Goal: Book appointment/travel/reservation

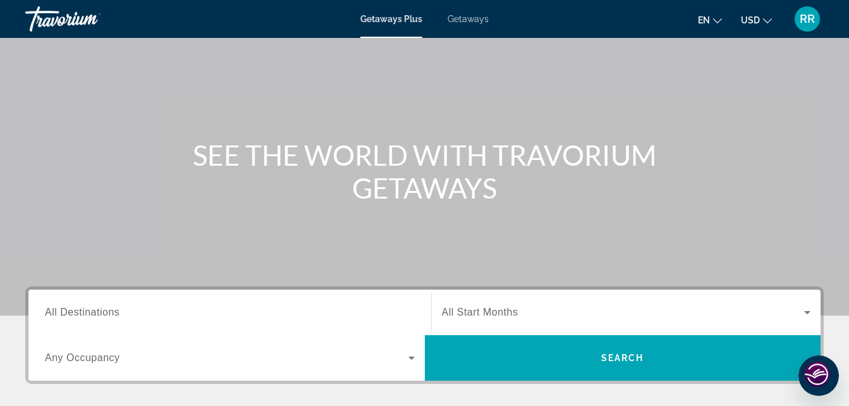
scroll to position [63, 0]
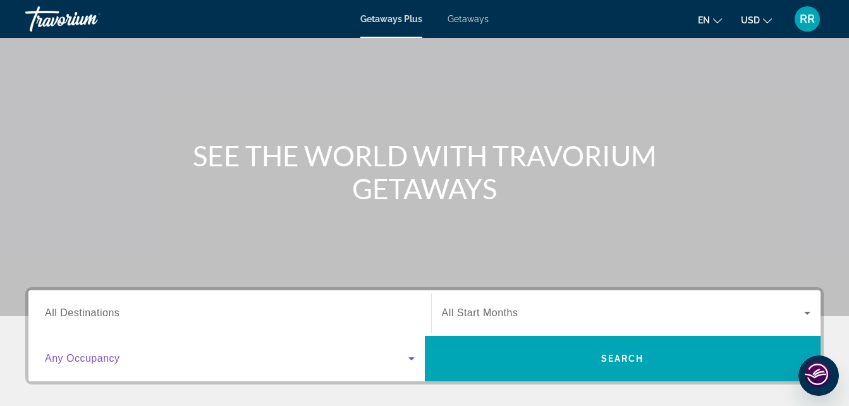
click at [412, 356] on icon "Search widget" at bounding box center [411, 358] width 15 height 15
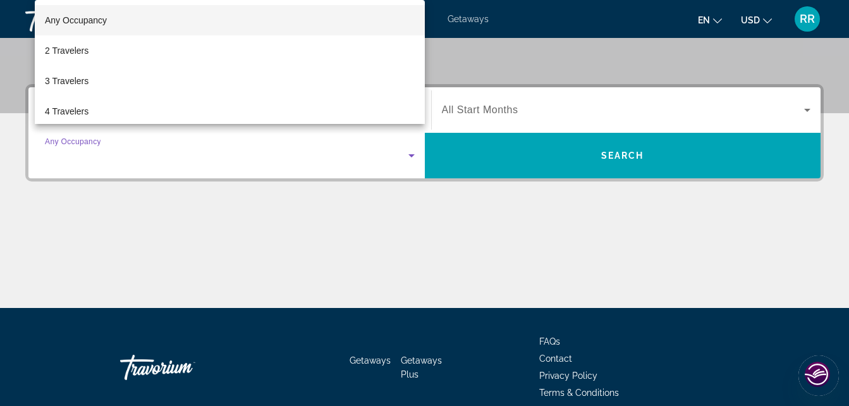
scroll to position [309, 0]
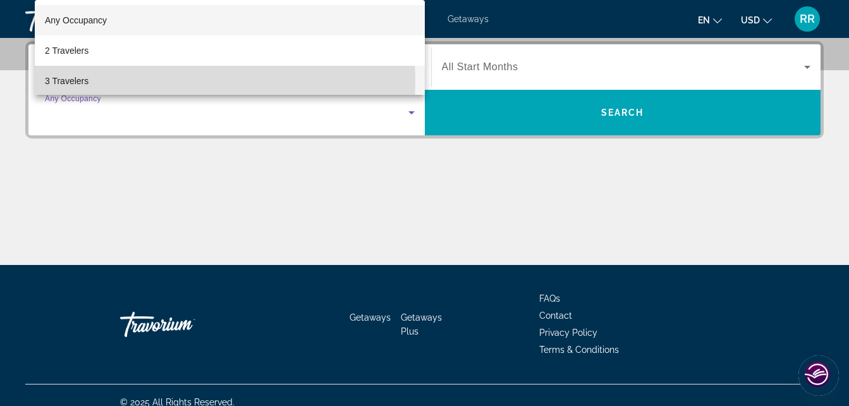
click at [90, 81] on mat-option "3 Travelers" at bounding box center [230, 81] width 390 height 30
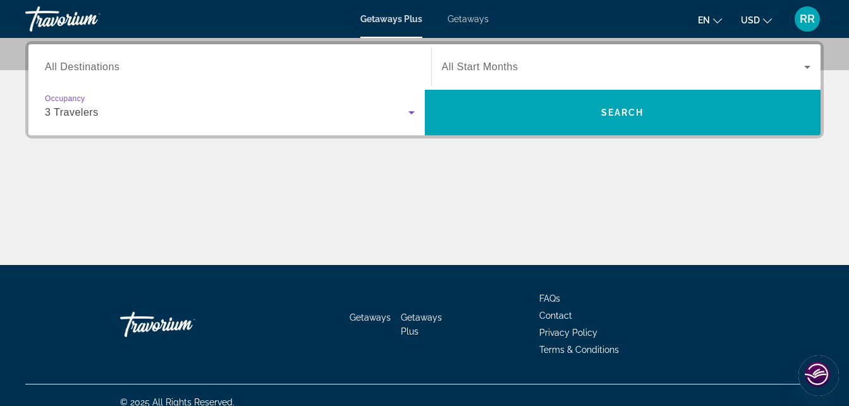
click at [260, 65] on input "Destination All Destinations" at bounding box center [230, 67] width 370 height 15
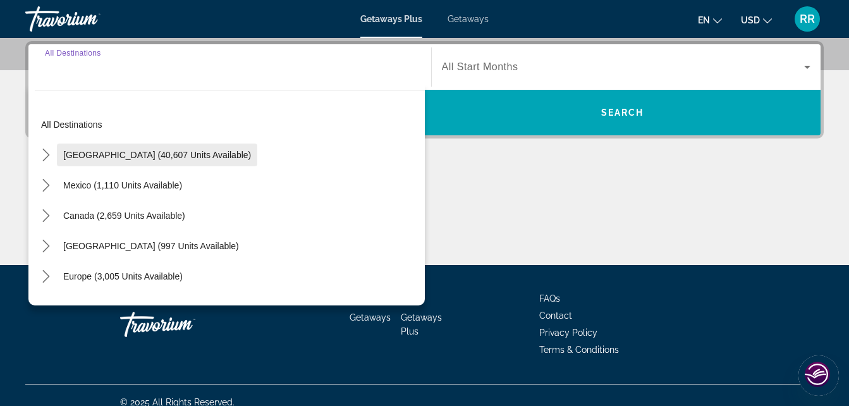
click at [139, 154] on span "[GEOGRAPHIC_DATA] (40,607 units available)" at bounding box center [157, 155] width 188 height 10
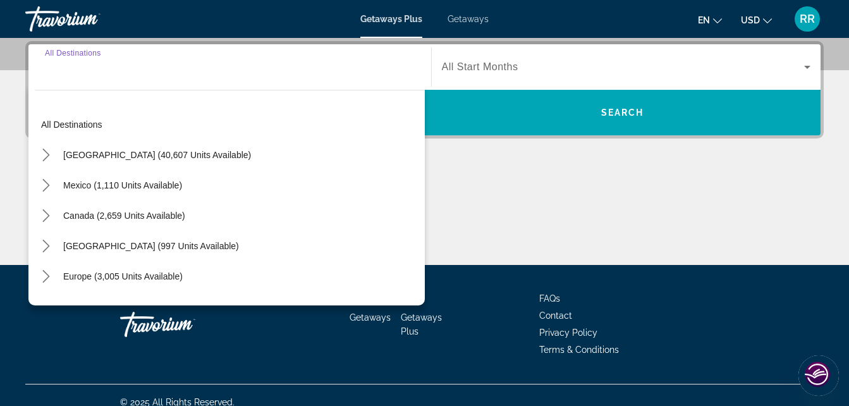
type input "**********"
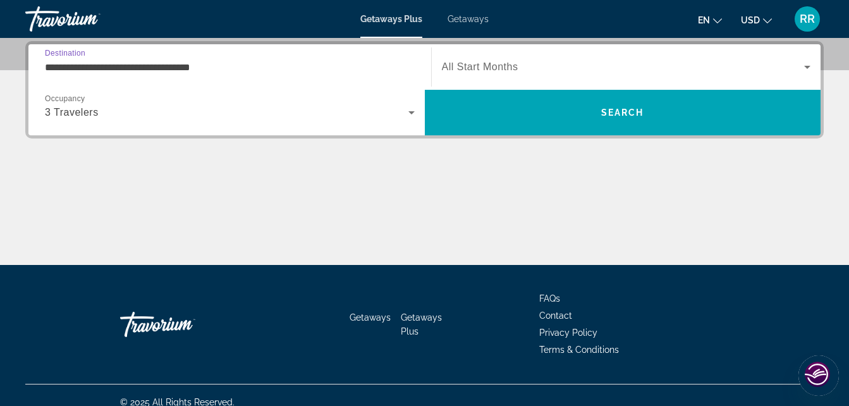
click at [504, 70] on span "All Start Months" at bounding box center [480, 66] width 77 height 11
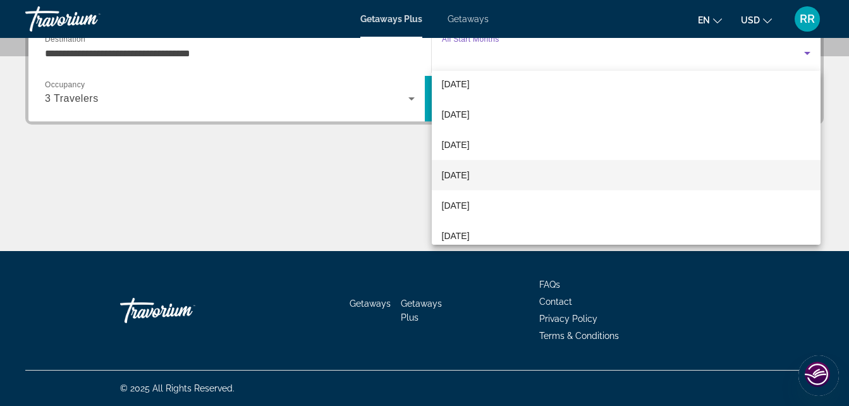
scroll to position [198, 0]
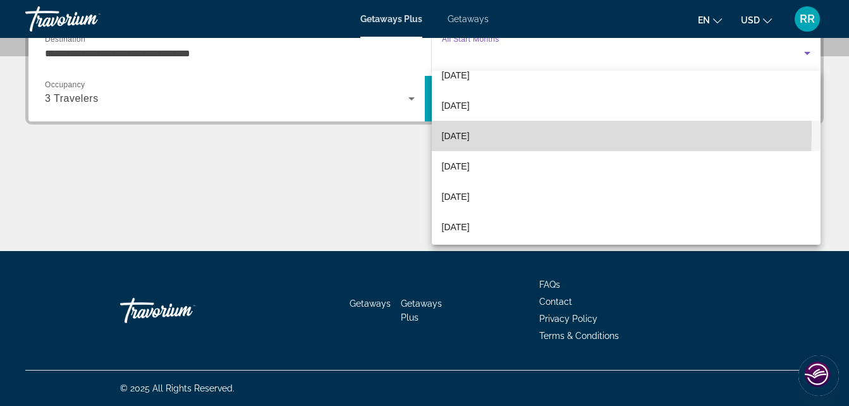
click at [470, 132] on span "[DATE]" at bounding box center [456, 135] width 28 height 15
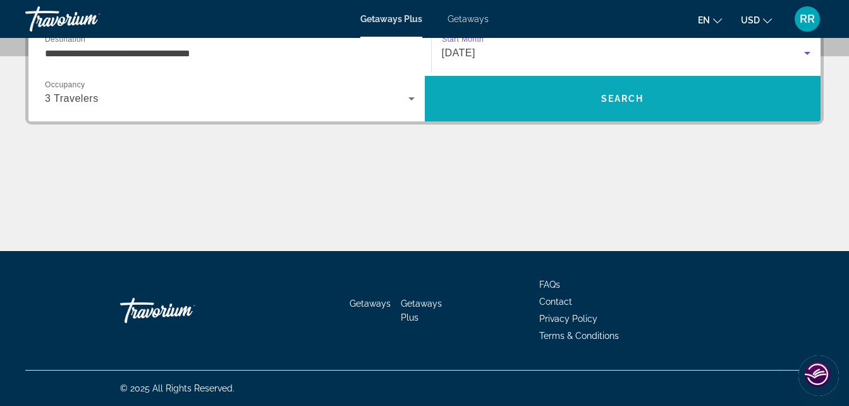
click at [552, 101] on span "Search" at bounding box center [623, 98] width 396 height 30
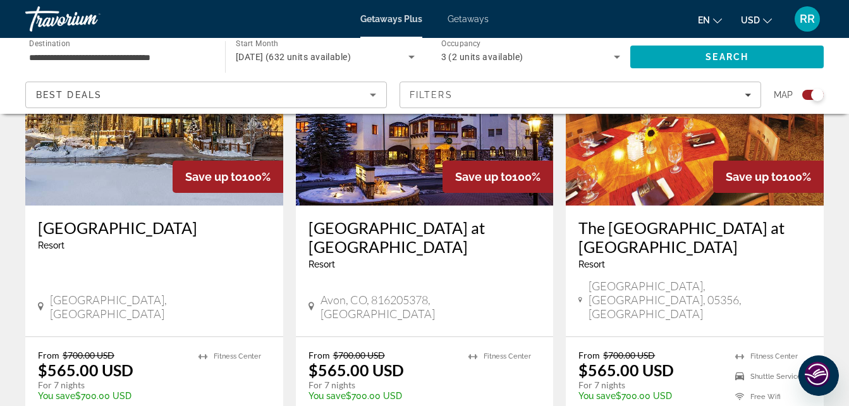
scroll to position [569, 0]
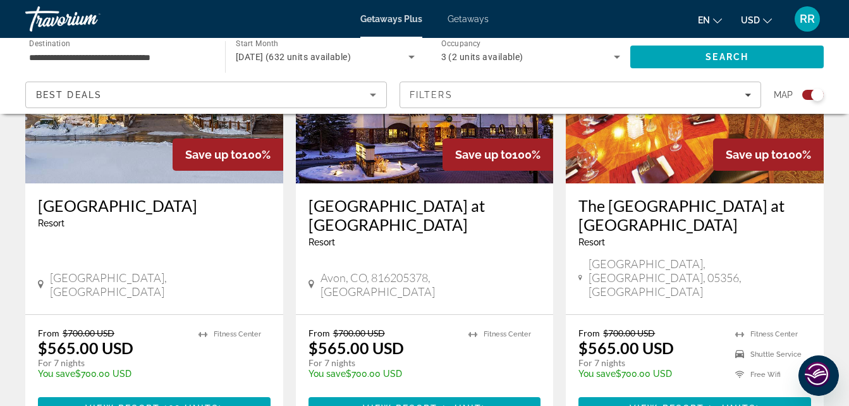
click at [466, 14] on span "Getaways" at bounding box center [468, 19] width 41 height 10
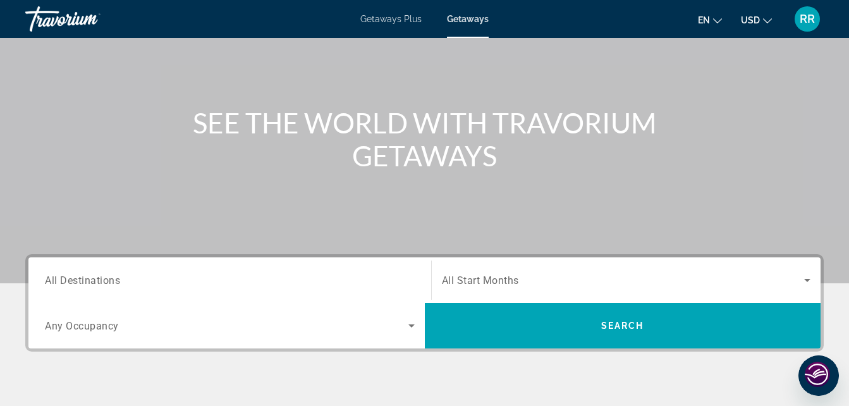
scroll to position [126, 0]
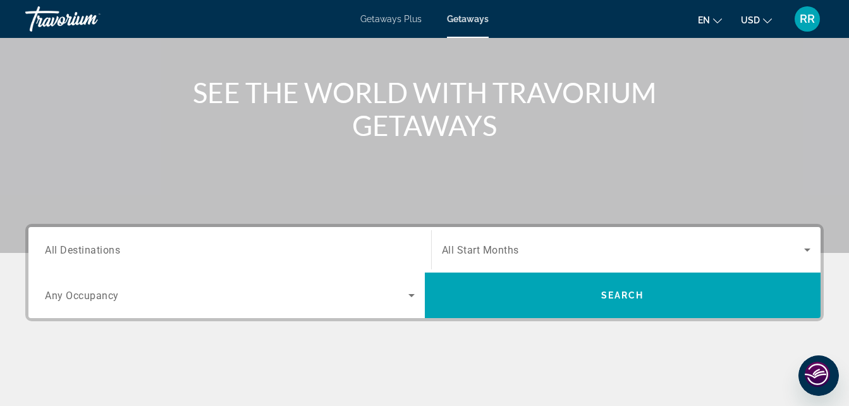
drag, startPoint x: 310, startPoint y: 252, endPoint x: 348, endPoint y: 247, distance: 38.8
click at [310, 251] on input "Destination All Destinations" at bounding box center [230, 250] width 370 height 15
click at [383, 247] on input "Destination All Destinations" at bounding box center [230, 250] width 370 height 15
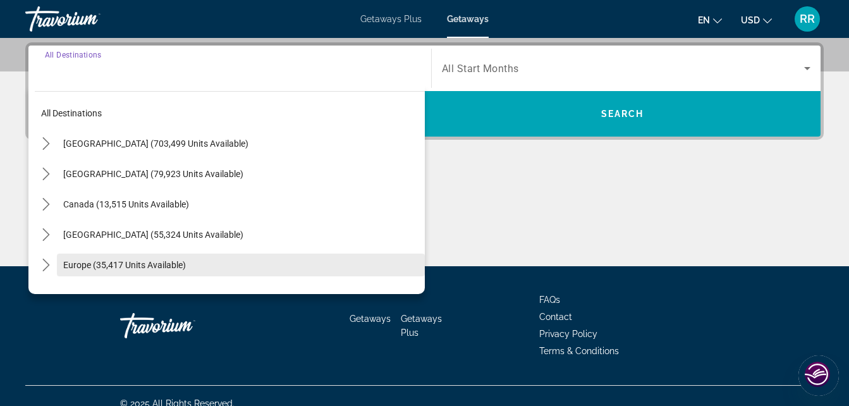
scroll to position [309, 0]
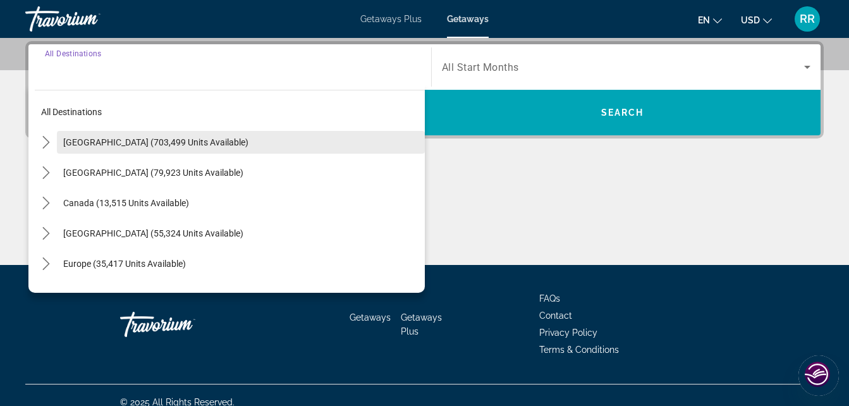
click at [160, 141] on span "[GEOGRAPHIC_DATA] (703,499 units available)" at bounding box center [155, 142] width 185 height 10
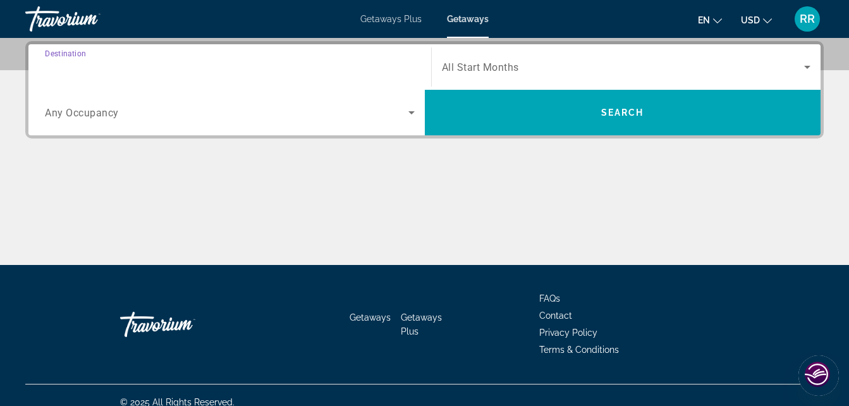
type input "**********"
click at [754, 63] on span "Search widget" at bounding box center [623, 66] width 363 height 15
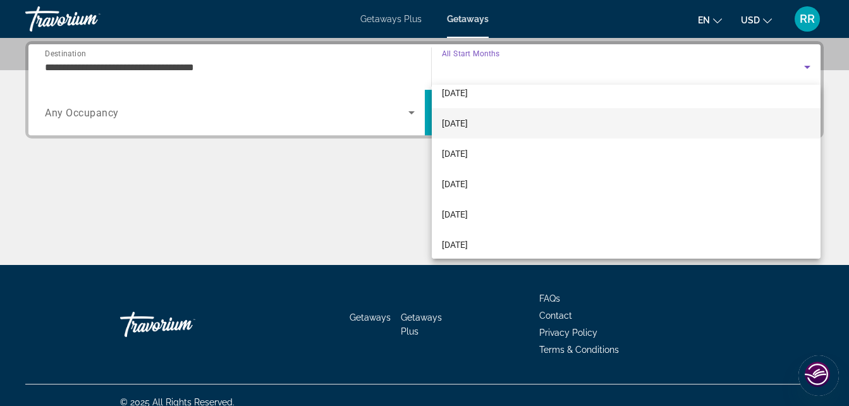
scroll to position [190, 0]
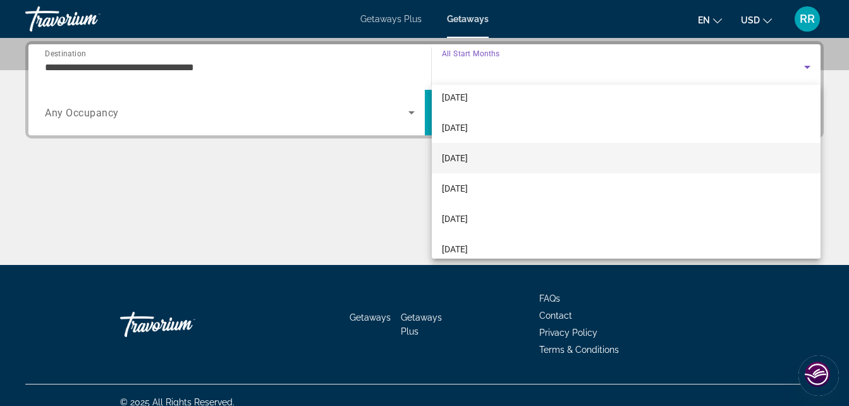
click at [489, 156] on mat-option "[DATE]" at bounding box center [626, 158] width 389 height 30
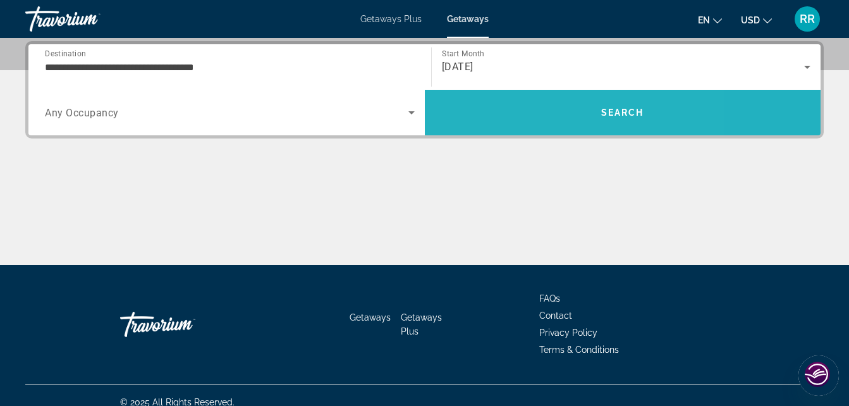
click at [532, 125] on span "Search" at bounding box center [623, 112] width 396 height 30
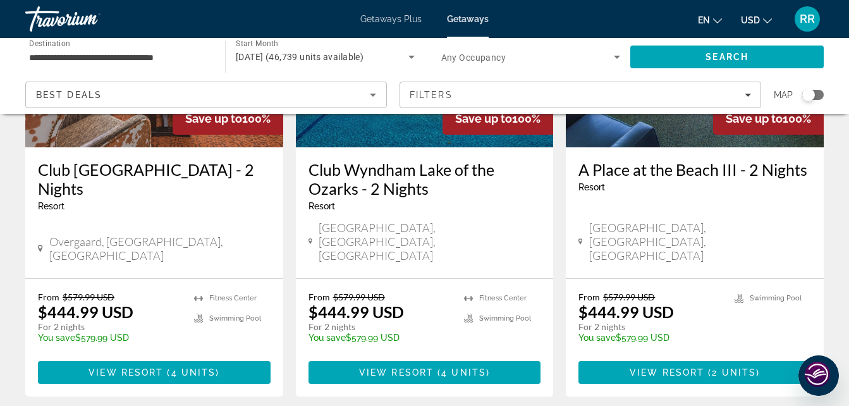
scroll to position [1644, 0]
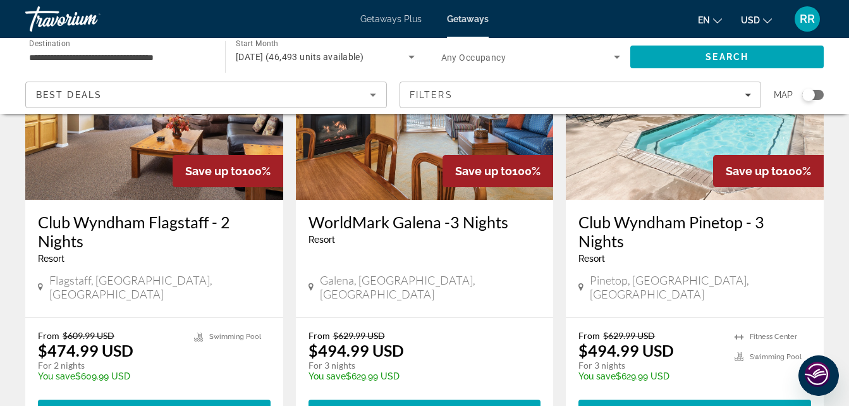
scroll to position [632, 0]
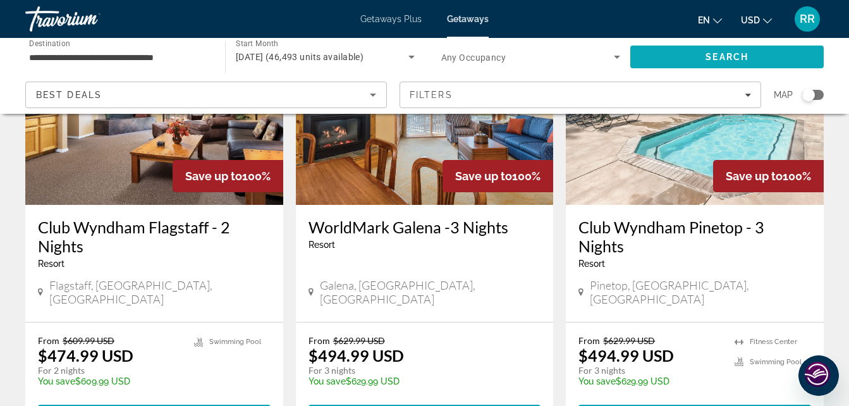
click at [670, 56] on span "Search" at bounding box center [726, 57] width 193 height 30
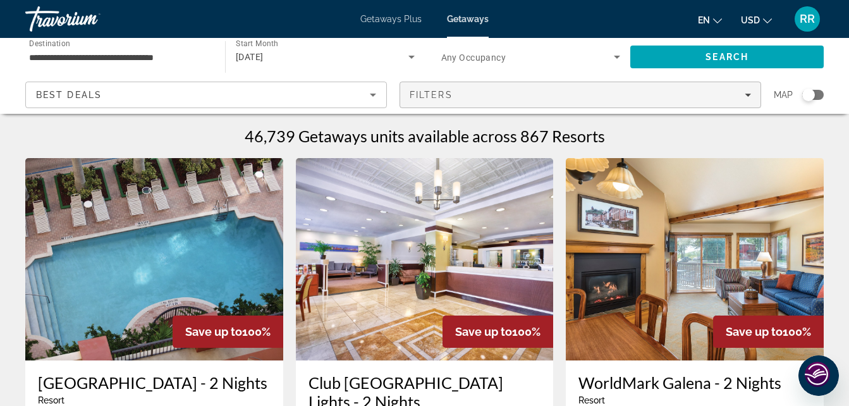
click at [528, 91] on div "Filters" at bounding box center [580, 95] width 341 height 10
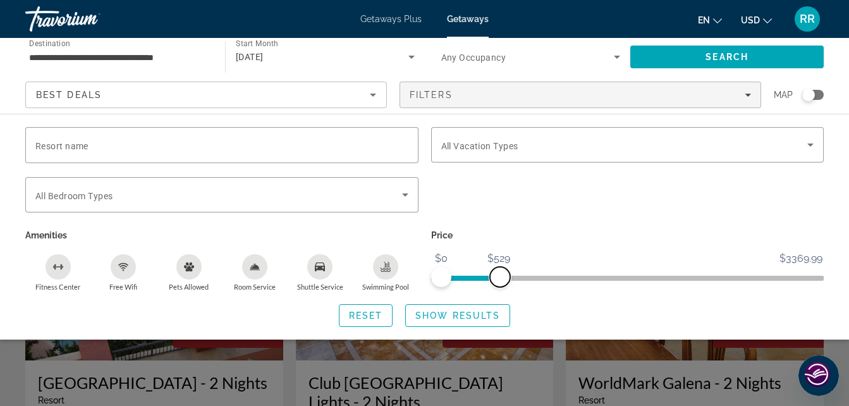
drag, startPoint x: 811, startPoint y: 273, endPoint x: 500, endPoint y: 281, distance: 311.8
click at [500, 281] on span "ngx-slider-max" at bounding box center [500, 277] width 20 height 20
click at [558, 152] on span "Search widget" at bounding box center [624, 144] width 367 height 15
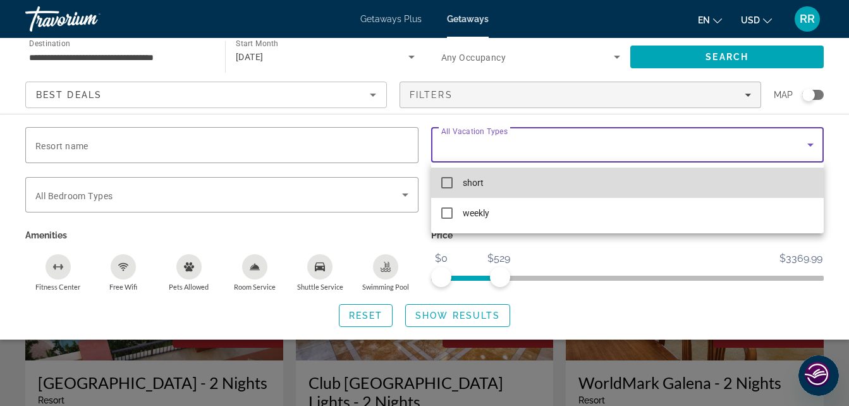
click at [450, 185] on mat-pseudo-checkbox at bounding box center [446, 182] width 11 height 11
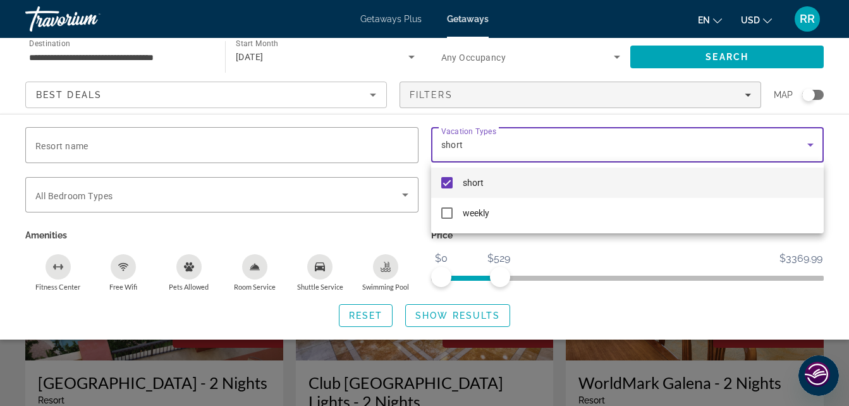
click at [86, 193] on div at bounding box center [424, 203] width 849 height 406
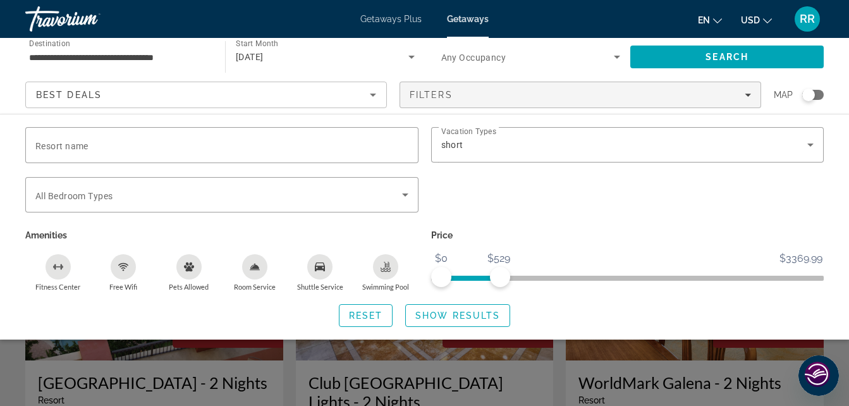
click at [86, 193] on span "All Bedroom Types" at bounding box center [73, 196] width 77 height 10
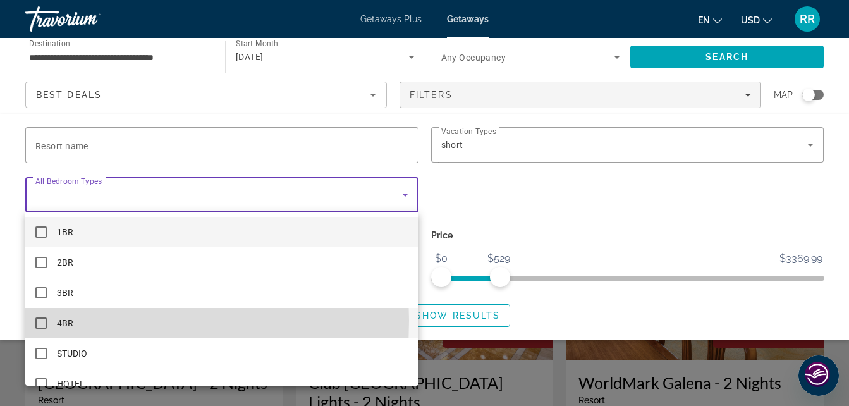
click at [42, 320] on mat-pseudo-checkbox at bounding box center [40, 322] width 11 height 11
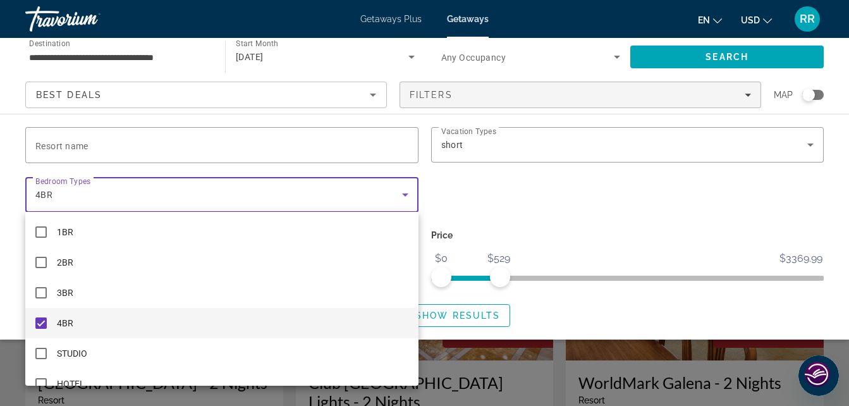
click at [622, 206] on div at bounding box center [424, 203] width 849 height 406
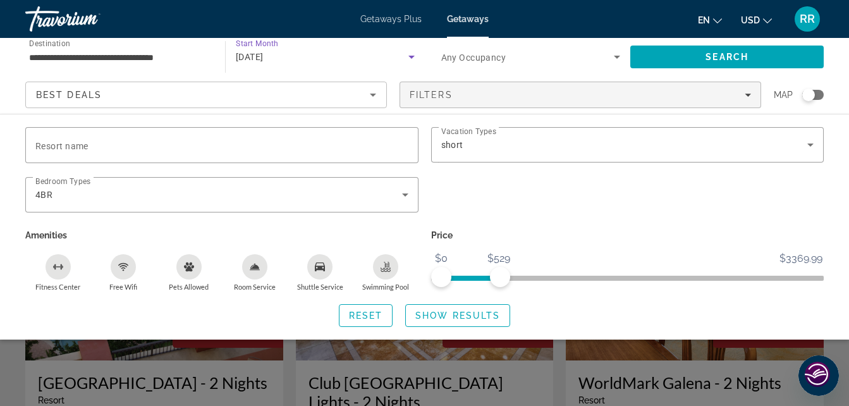
click at [408, 55] on icon "Search widget" at bounding box center [411, 56] width 15 height 15
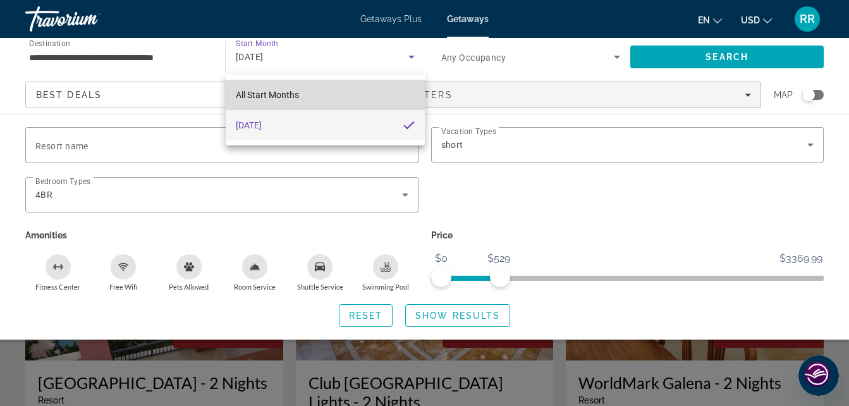
click at [362, 89] on mat-option "All Start Months" at bounding box center [325, 95] width 199 height 30
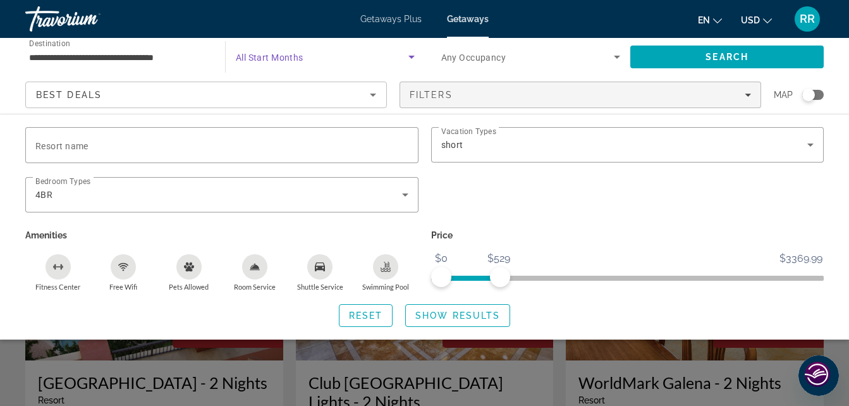
click at [391, 55] on span "Search widget" at bounding box center [322, 56] width 173 height 15
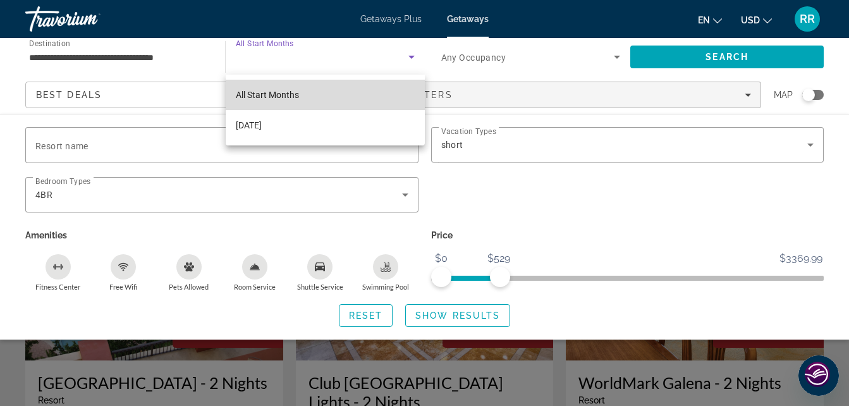
click at [329, 90] on mat-option "All Start Months" at bounding box center [325, 95] width 199 height 30
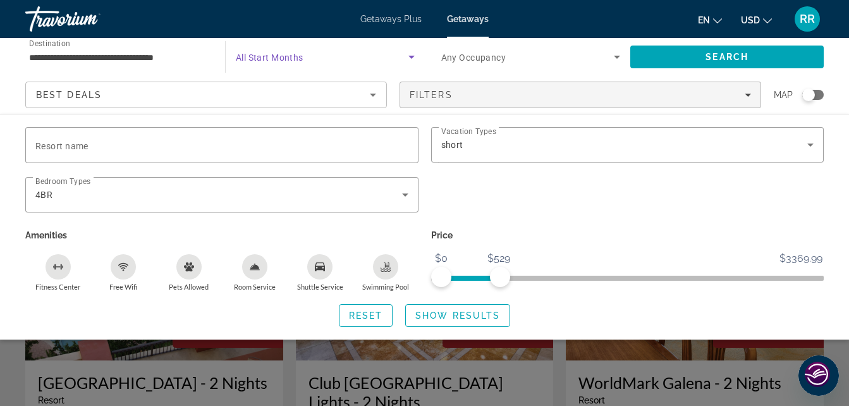
click at [400, 58] on span "Search widget" at bounding box center [322, 56] width 173 height 15
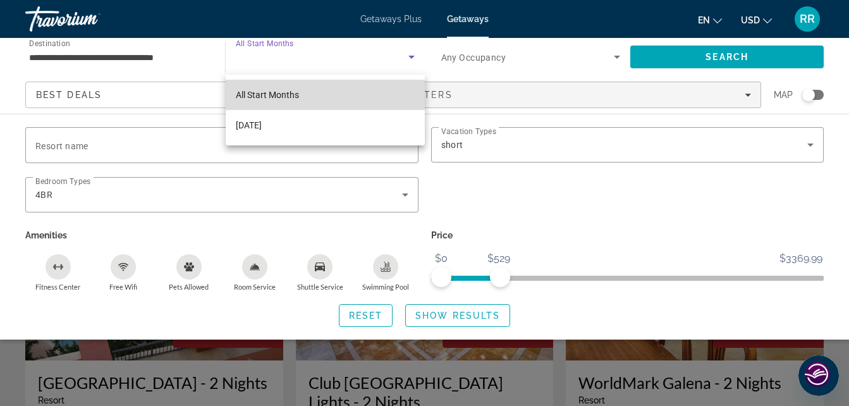
click at [283, 90] on span "All Start Months" at bounding box center [267, 95] width 63 height 10
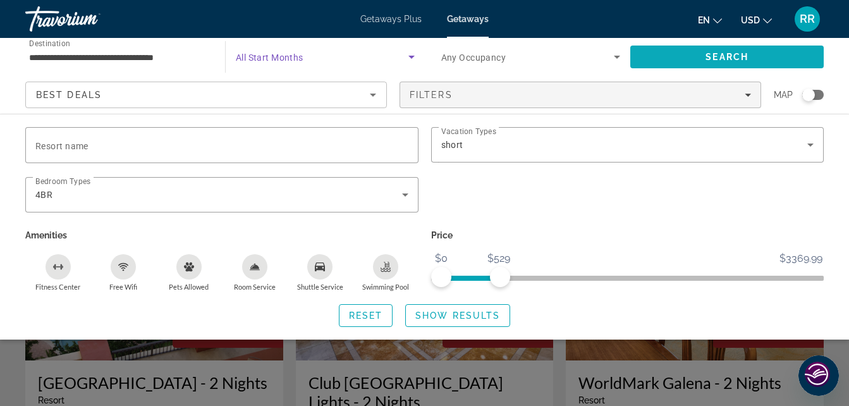
click at [697, 43] on span "Search" at bounding box center [726, 57] width 193 height 30
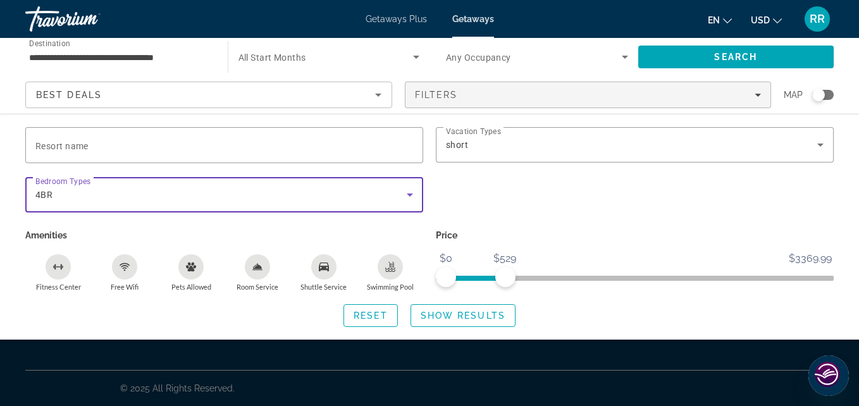
click at [406, 196] on icon "Search widget" at bounding box center [409, 194] width 15 height 15
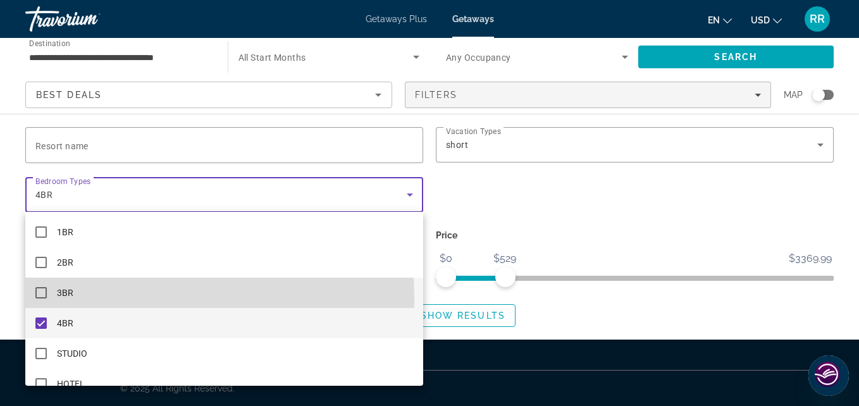
click at [125, 298] on mat-option "3BR" at bounding box center [224, 293] width 398 height 30
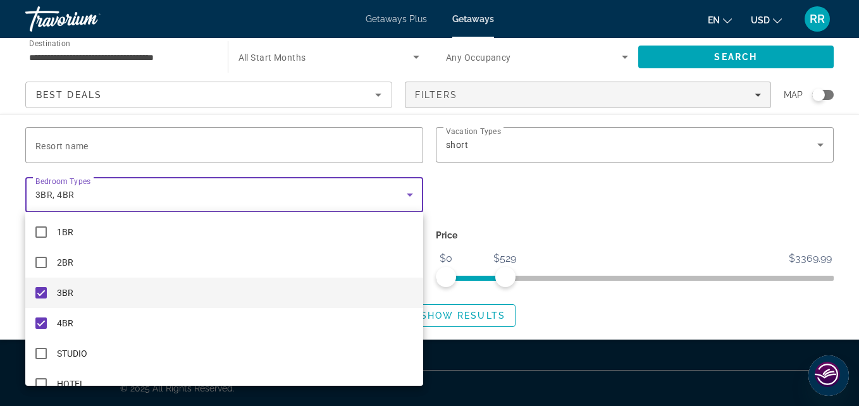
click at [617, 238] on div at bounding box center [429, 203] width 859 height 406
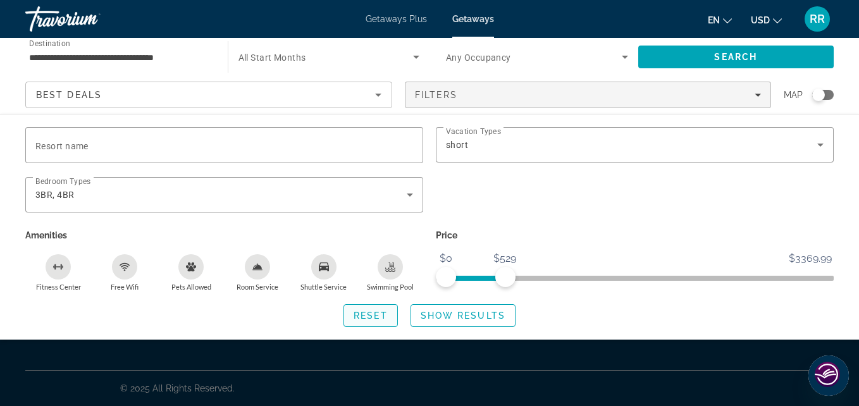
click at [367, 312] on span "Reset" at bounding box center [370, 315] width 34 height 10
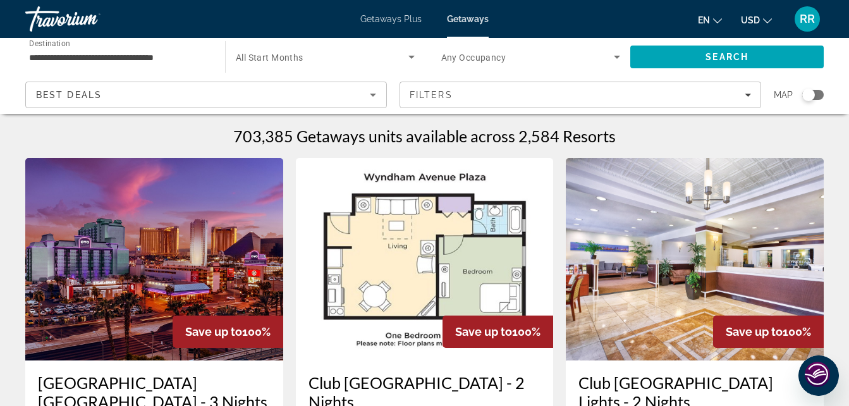
click at [415, 54] on icon "Search widget" at bounding box center [411, 56] width 15 height 15
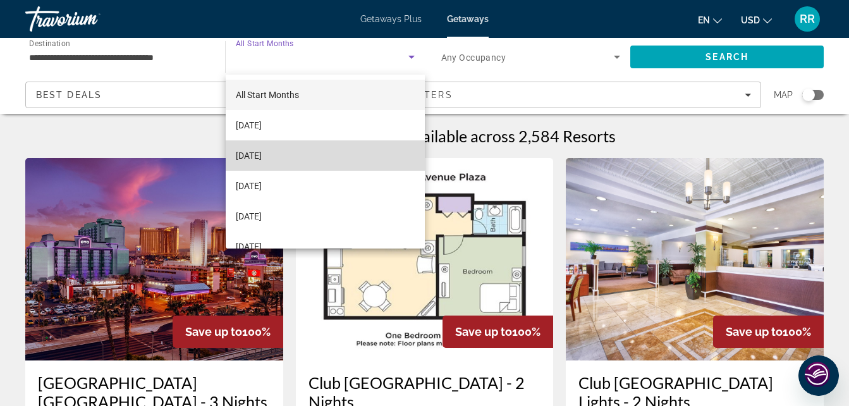
click at [375, 156] on mat-option "[DATE]" at bounding box center [325, 155] width 199 height 30
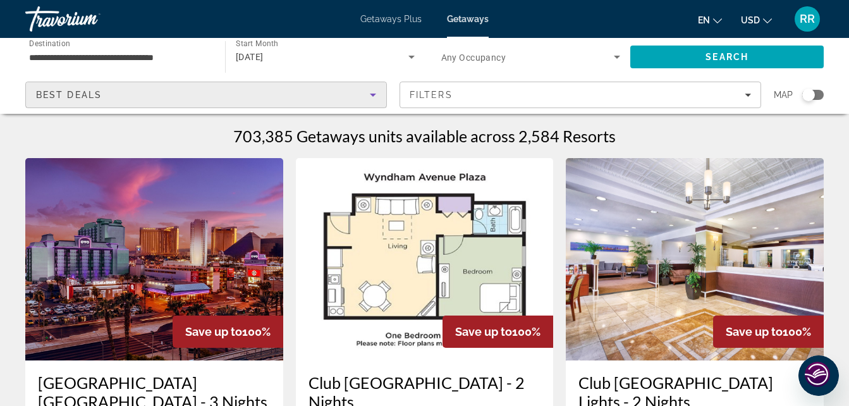
click at [348, 97] on div "Best Deals" at bounding box center [203, 94] width 334 height 15
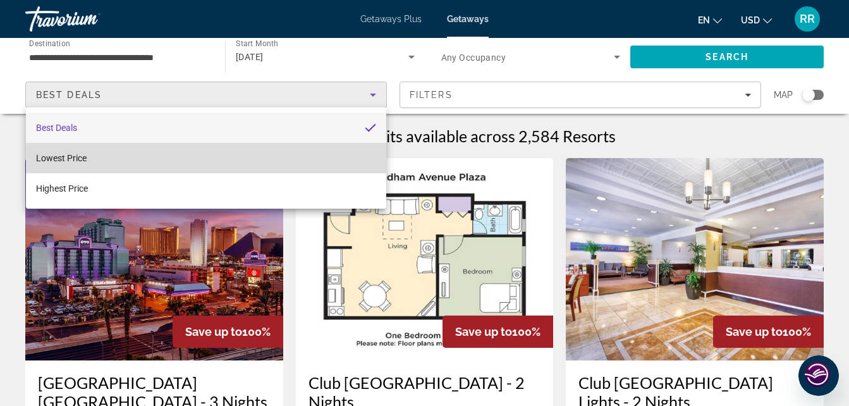
click at [301, 162] on mat-option "Lowest Price" at bounding box center [206, 158] width 360 height 30
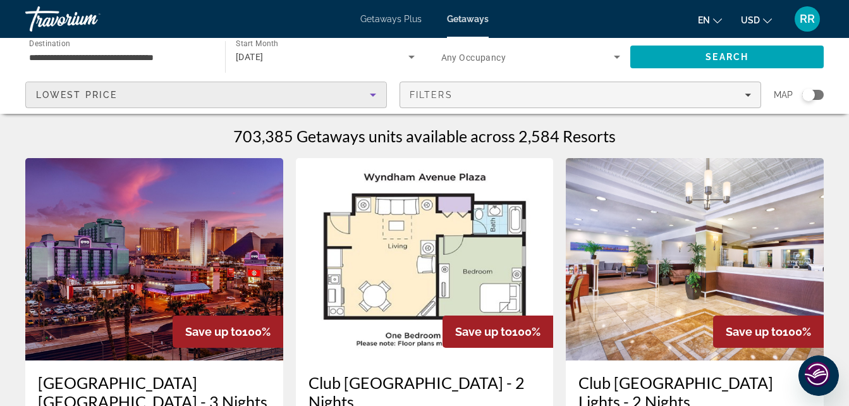
click at [476, 95] on div "Filters" at bounding box center [580, 95] width 341 height 10
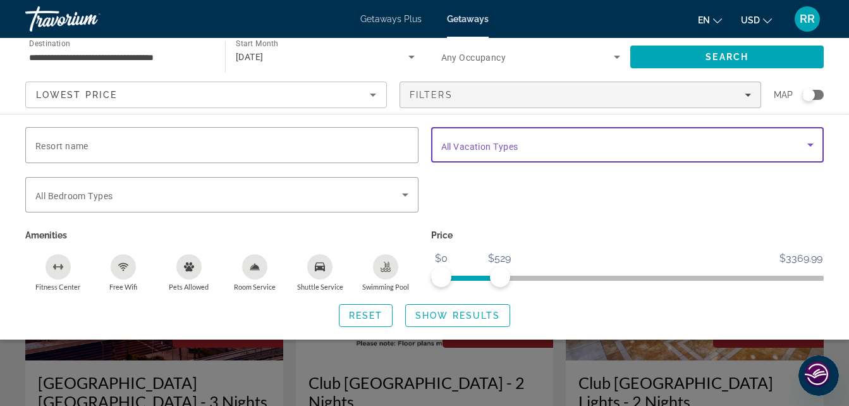
click at [474, 138] on span "Search widget" at bounding box center [624, 144] width 367 height 15
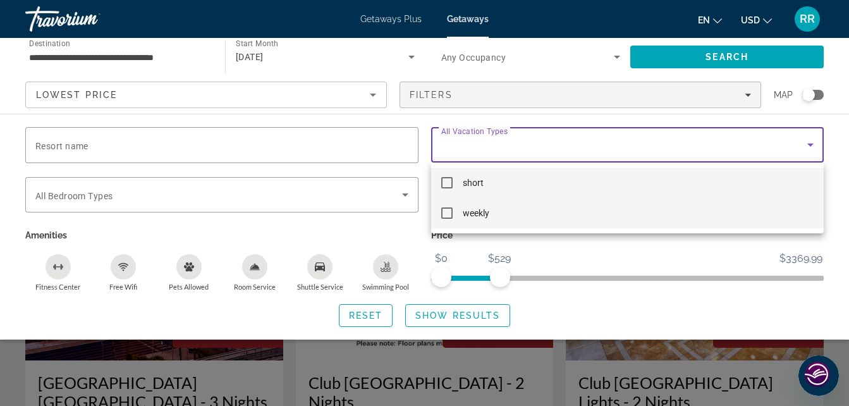
click at [446, 211] on mat-pseudo-checkbox at bounding box center [446, 212] width 11 height 11
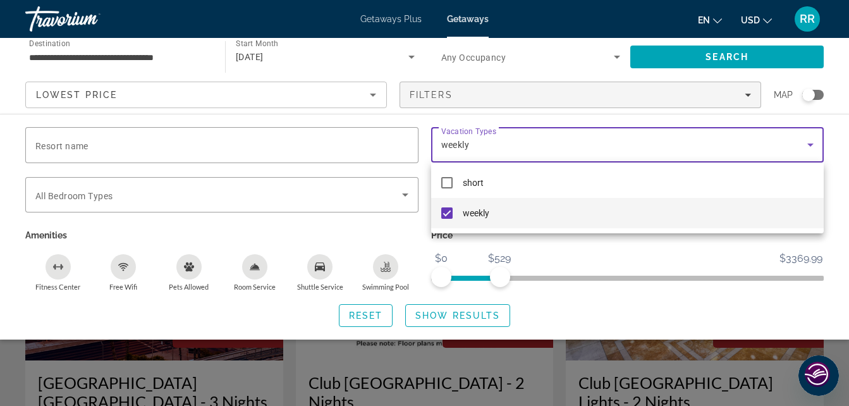
click at [319, 147] on div at bounding box center [424, 203] width 849 height 406
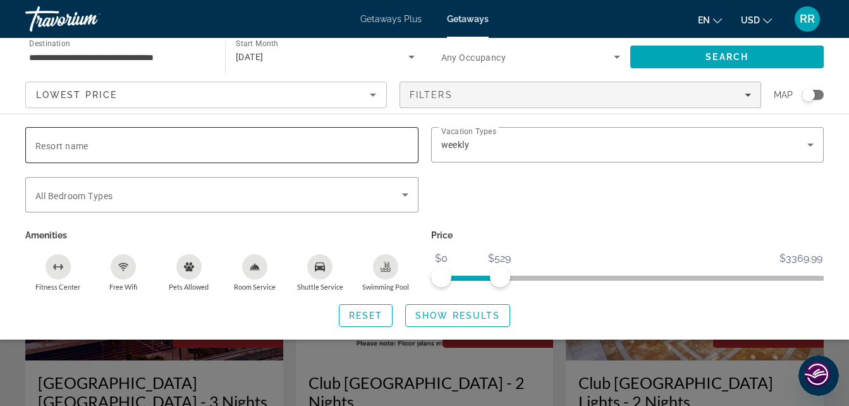
click at [319, 147] on input "Resort name" at bounding box center [221, 145] width 373 height 15
click at [193, 52] on input "**********" at bounding box center [119, 57] width 180 height 15
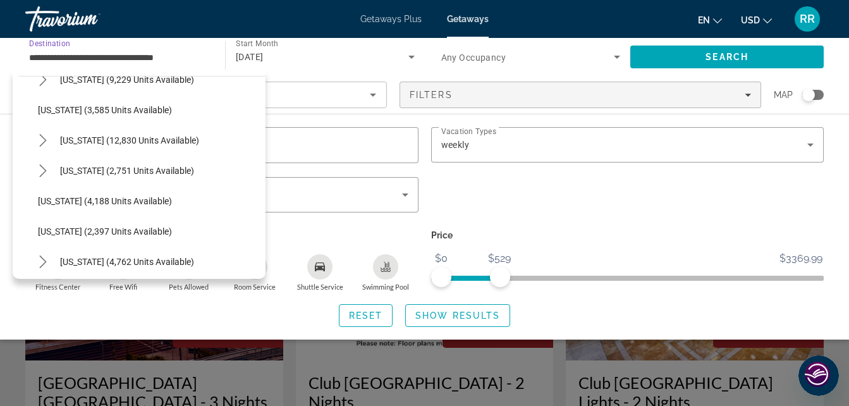
scroll to position [759, 0]
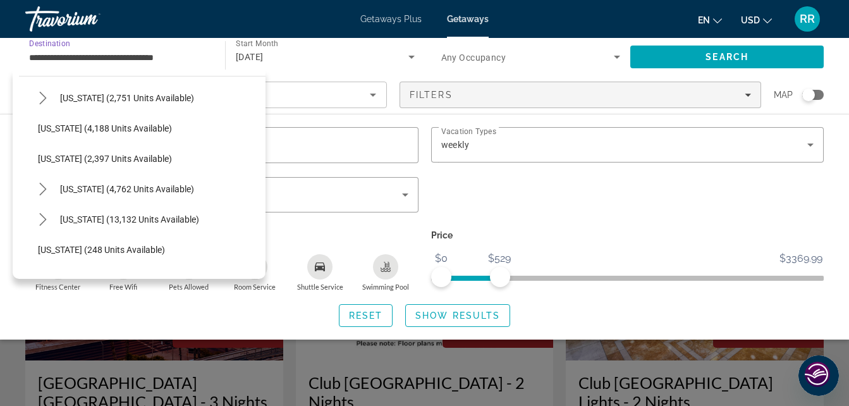
click at [135, 223] on span "[US_STATE] (13,132 units available)" at bounding box center [129, 219] width 139 height 10
type input "**********"
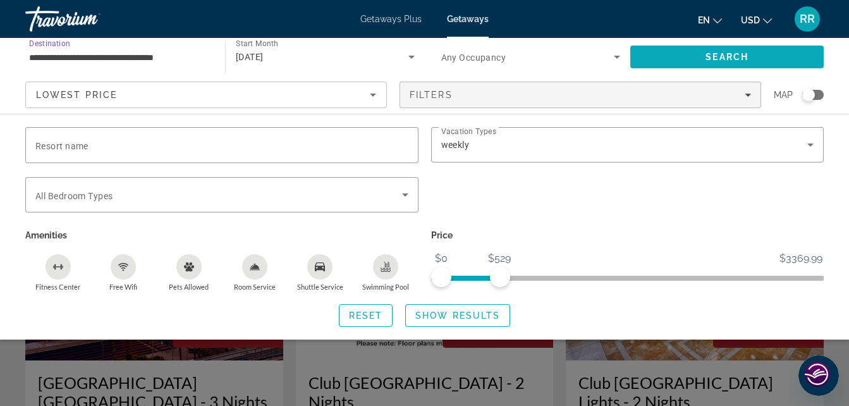
click at [749, 56] on span "Search" at bounding box center [727, 57] width 43 height 10
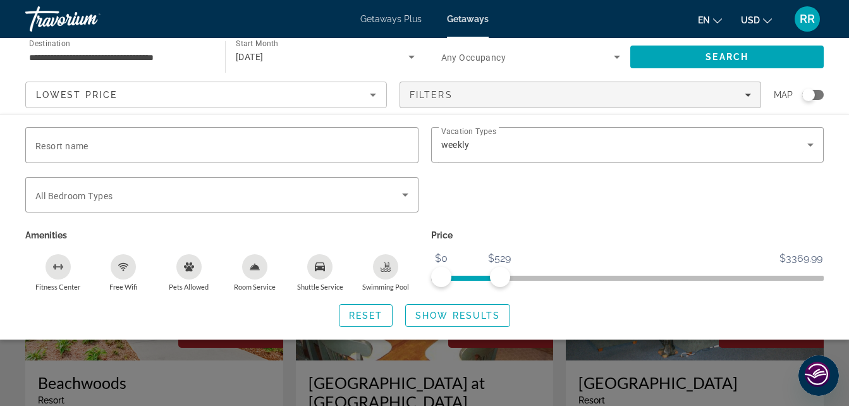
click at [693, 370] on div "Search widget" at bounding box center [424, 298] width 849 height 216
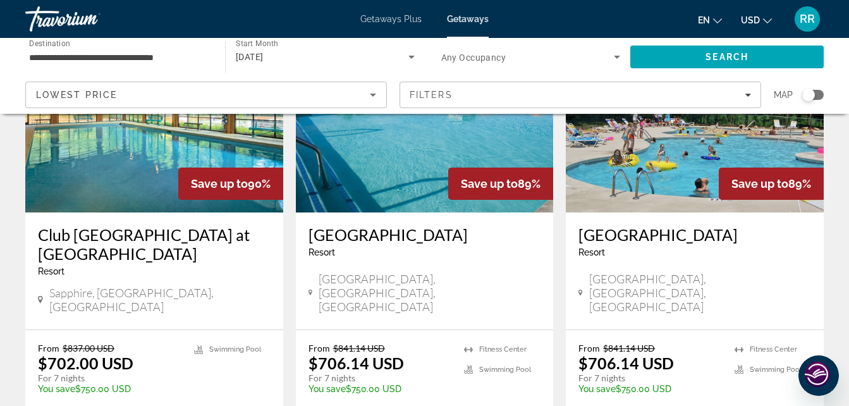
scroll to position [1707, 0]
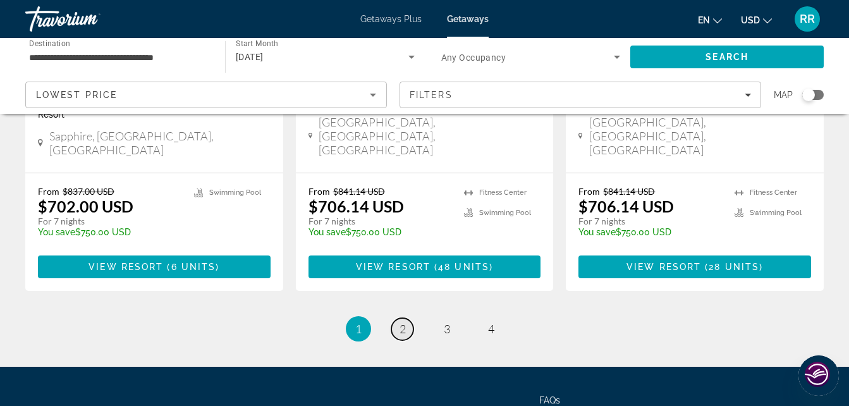
click at [401, 322] on span "2" at bounding box center [403, 329] width 6 height 14
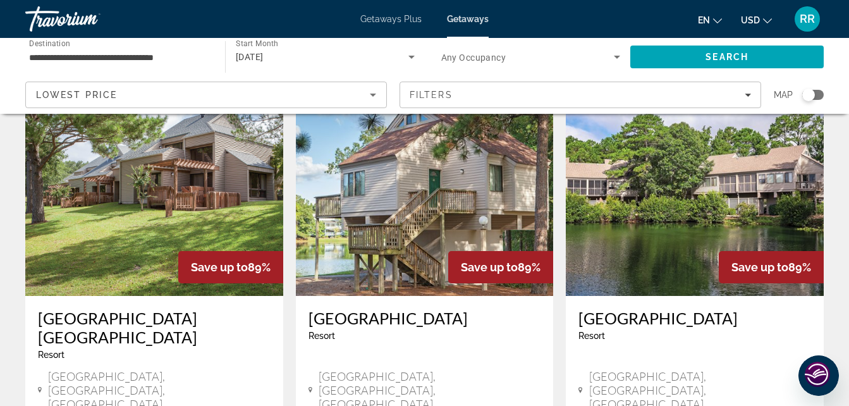
scroll to position [63, 0]
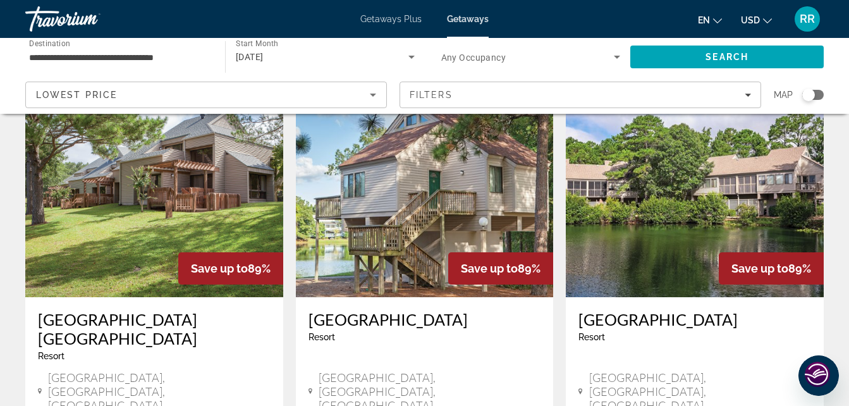
click at [214, 192] on img "Main content" at bounding box center [154, 196] width 258 height 202
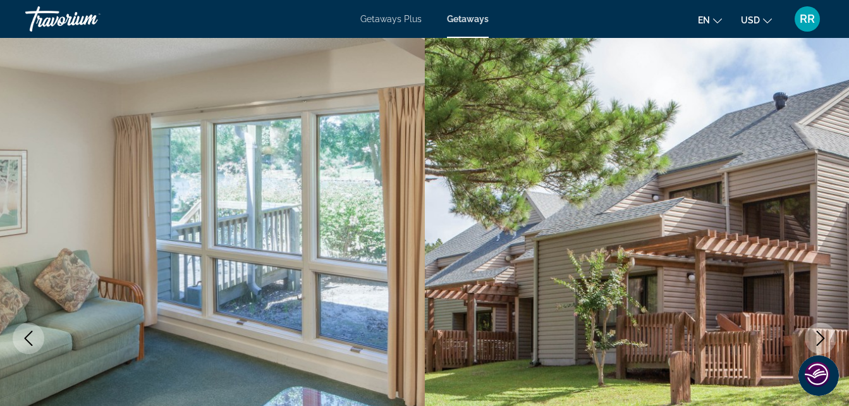
click at [809, 338] on button "Next image" at bounding box center [821, 338] width 32 height 32
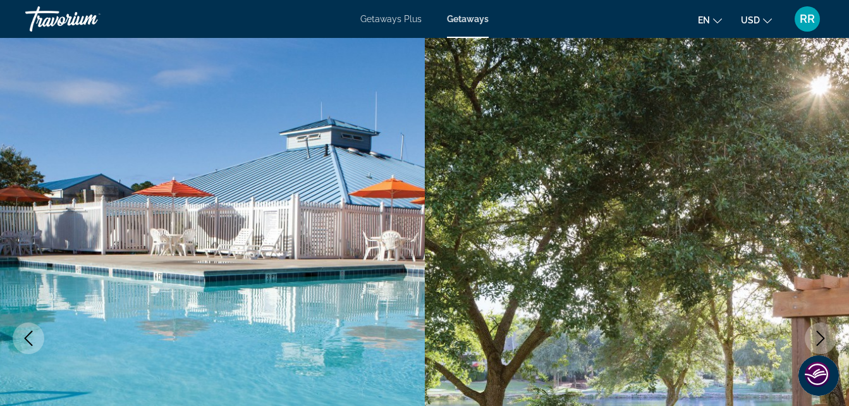
click at [808, 340] on button "Next image" at bounding box center [821, 338] width 32 height 32
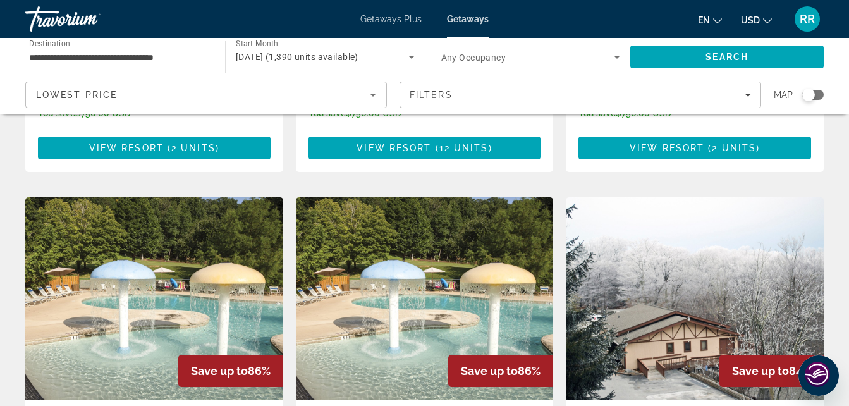
scroll to position [1454, 0]
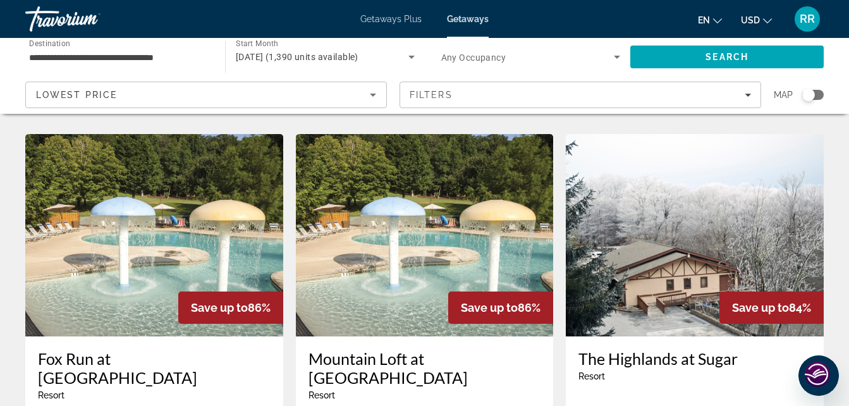
click at [665, 229] on img "Main content" at bounding box center [695, 235] width 258 height 202
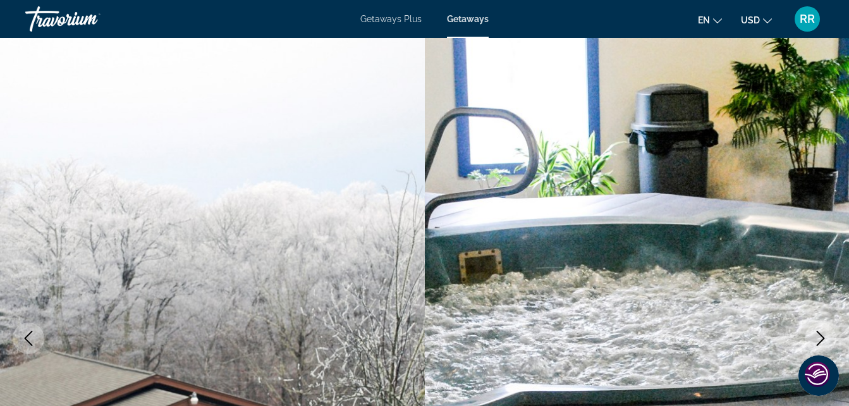
click at [820, 334] on icon "Next image" at bounding box center [821, 338] width 8 height 15
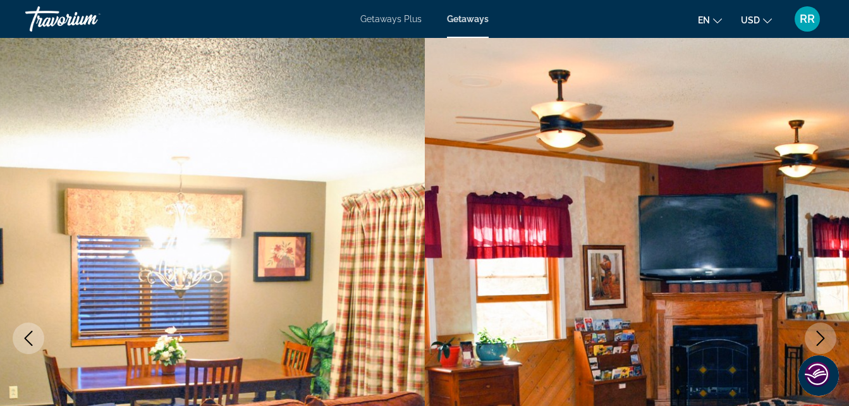
click at [819, 334] on icon "Next image" at bounding box center [821, 338] width 8 height 15
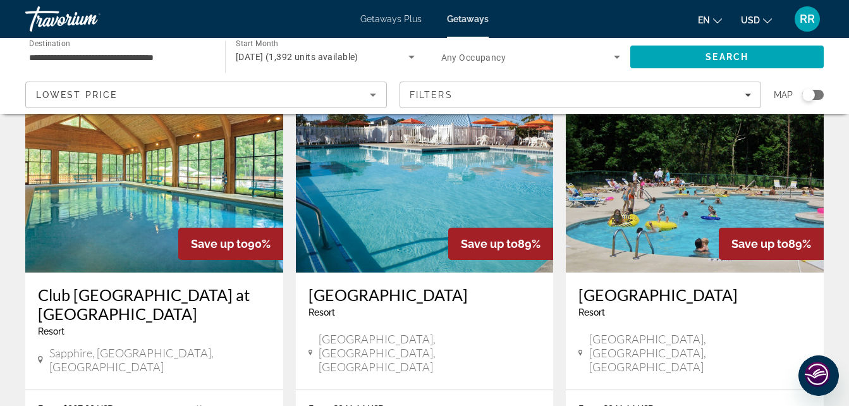
scroll to position [1707, 0]
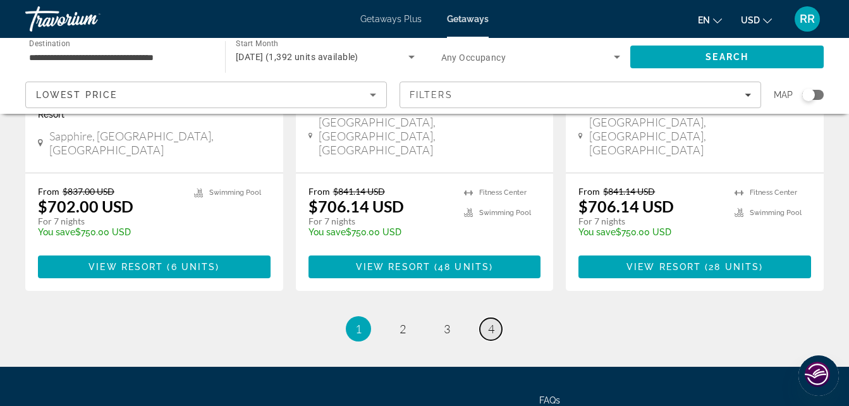
click at [491, 322] on span "4" at bounding box center [491, 329] width 6 height 14
